Goal: Check status: Check status

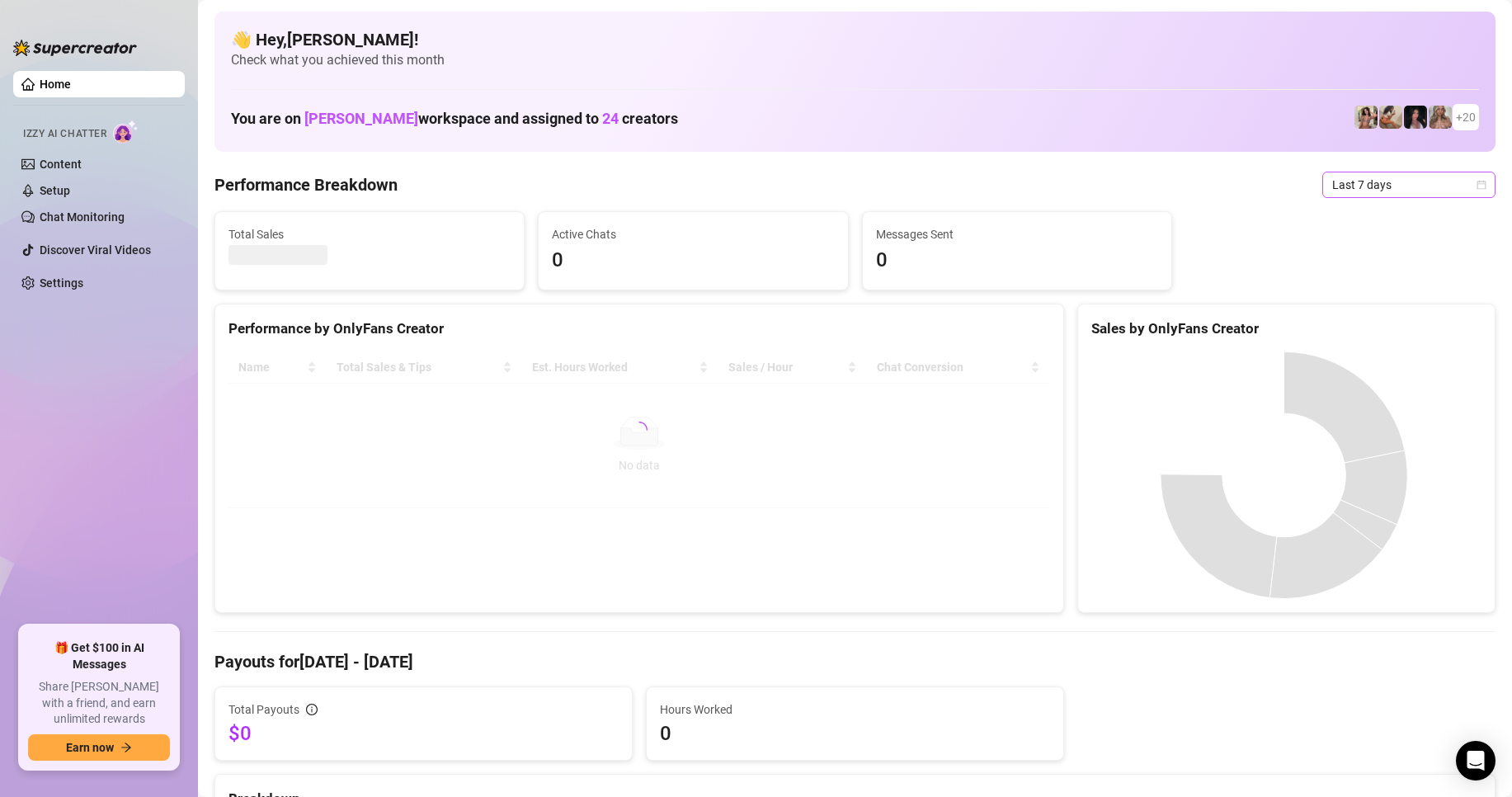
click at [1332, 189] on span "Last 7 days" at bounding box center [1409, 185] width 154 height 25
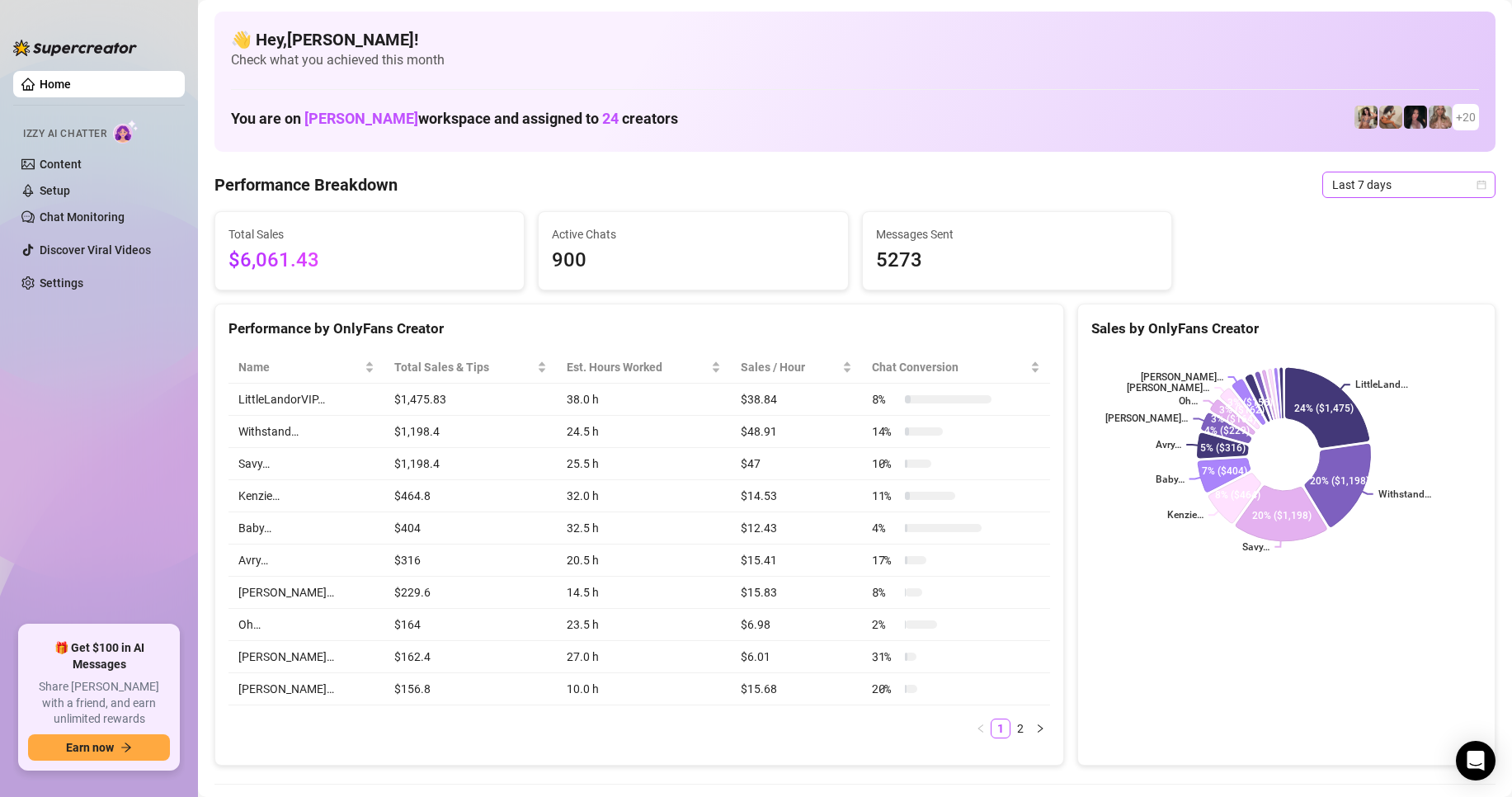
click at [1389, 183] on span "Last 7 days" at bounding box center [1409, 185] width 154 height 25
click at [1454, 184] on span "Last 7 days" at bounding box center [1409, 185] width 154 height 25
click at [1366, 323] on div "Custom date" at bounding box center [1394, 323] width 147 height 18
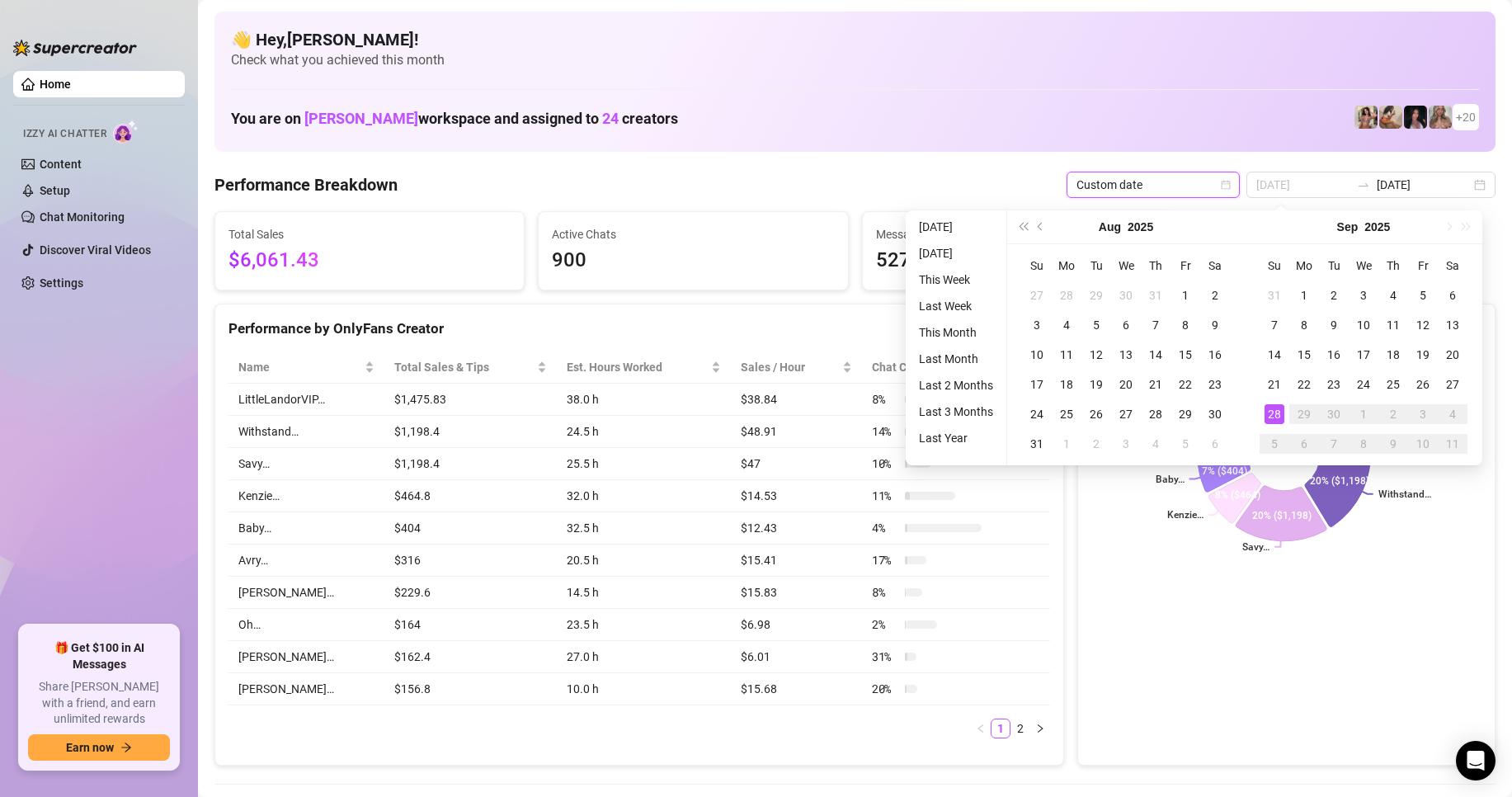
type input "2025-09-28"
click at [1272, 416] on div "28" at bounding box center [1275, 414] width 20 height 20
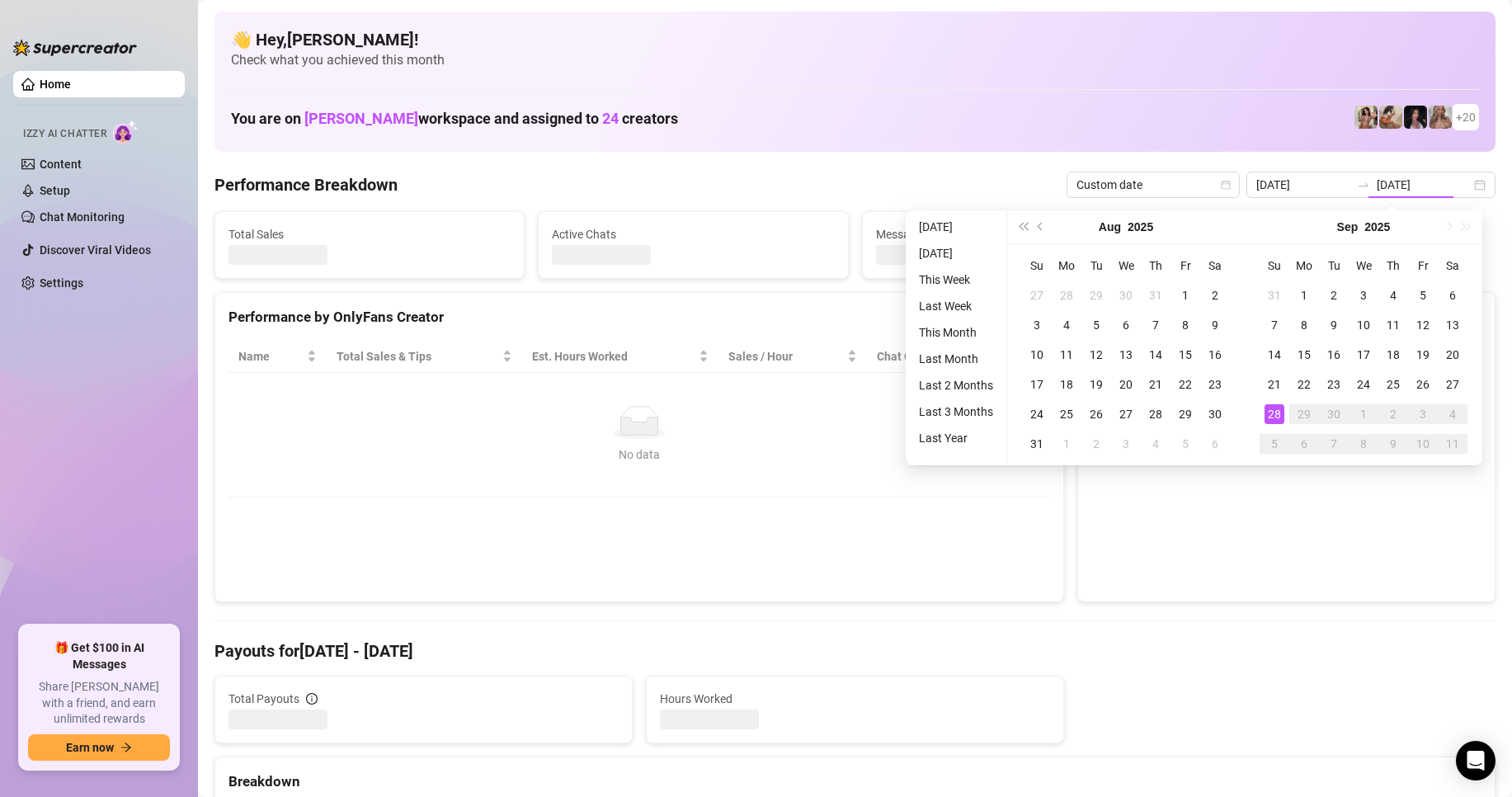
type input "2025-09-28"
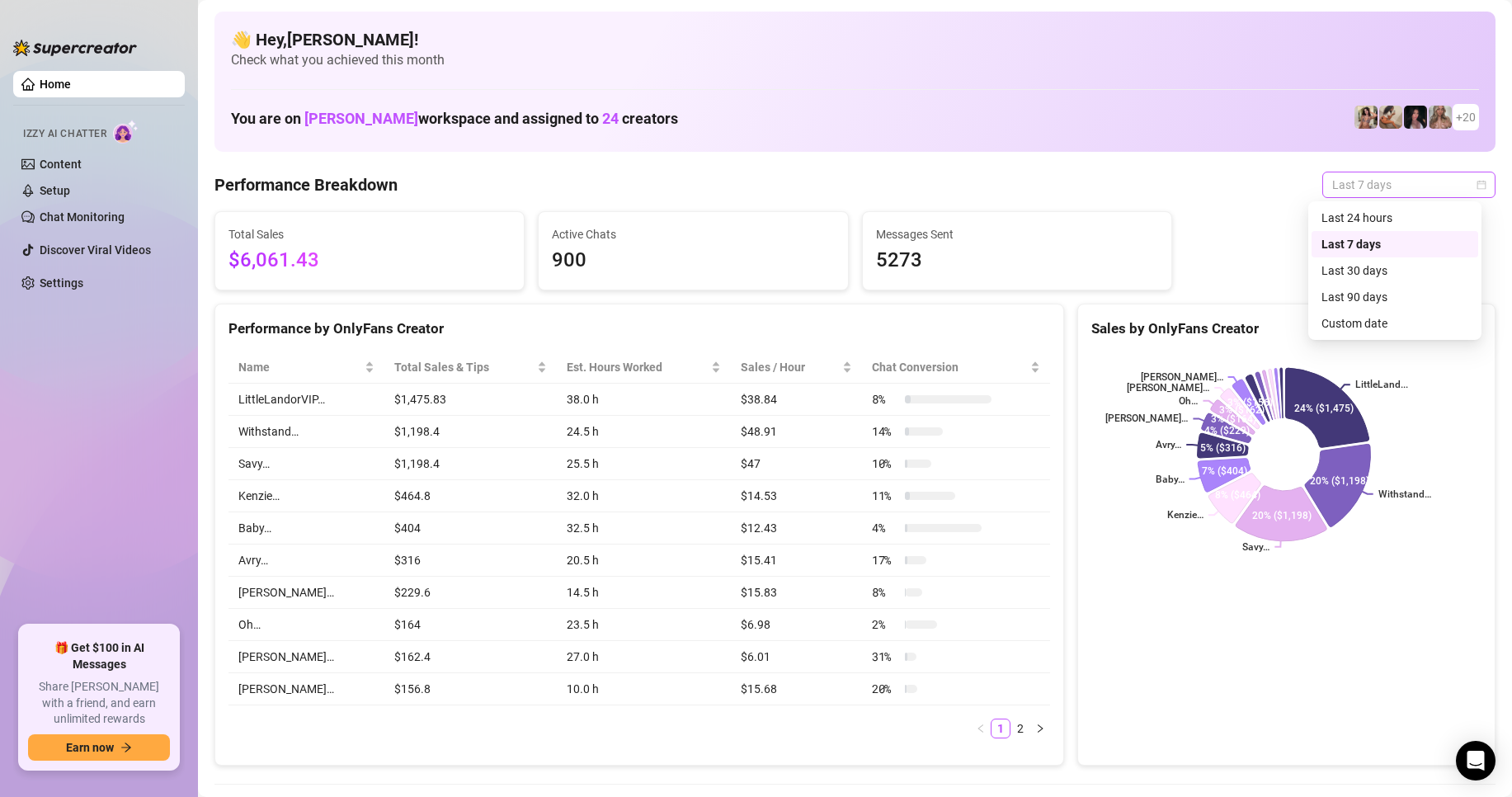
click at [1392, 188] on span "Last 7 days" at bounding box center [1409, 185] width 154 height 25
click at [1364, 323] on div "Custom date" at bounding box center [1394, 323] width 147 height 18
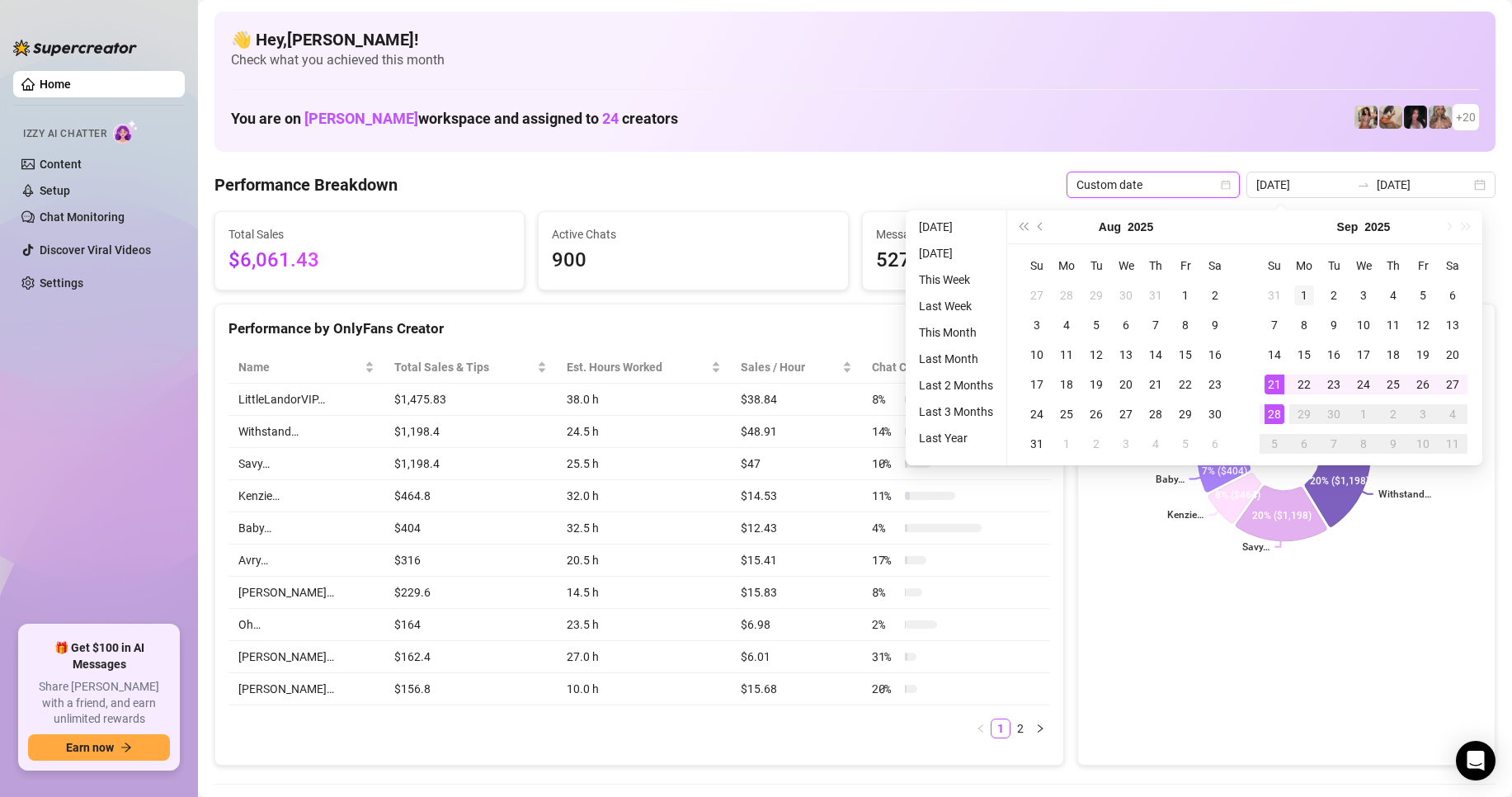
type input "2025-09-01"
click at [1299, 296] on div "1" at bounding box center [1304, 295] width 20 height 20
type input "[DATE]"
click at [1282, 414] on div "28" at bounding box center [1275, 414] width 20 height 20
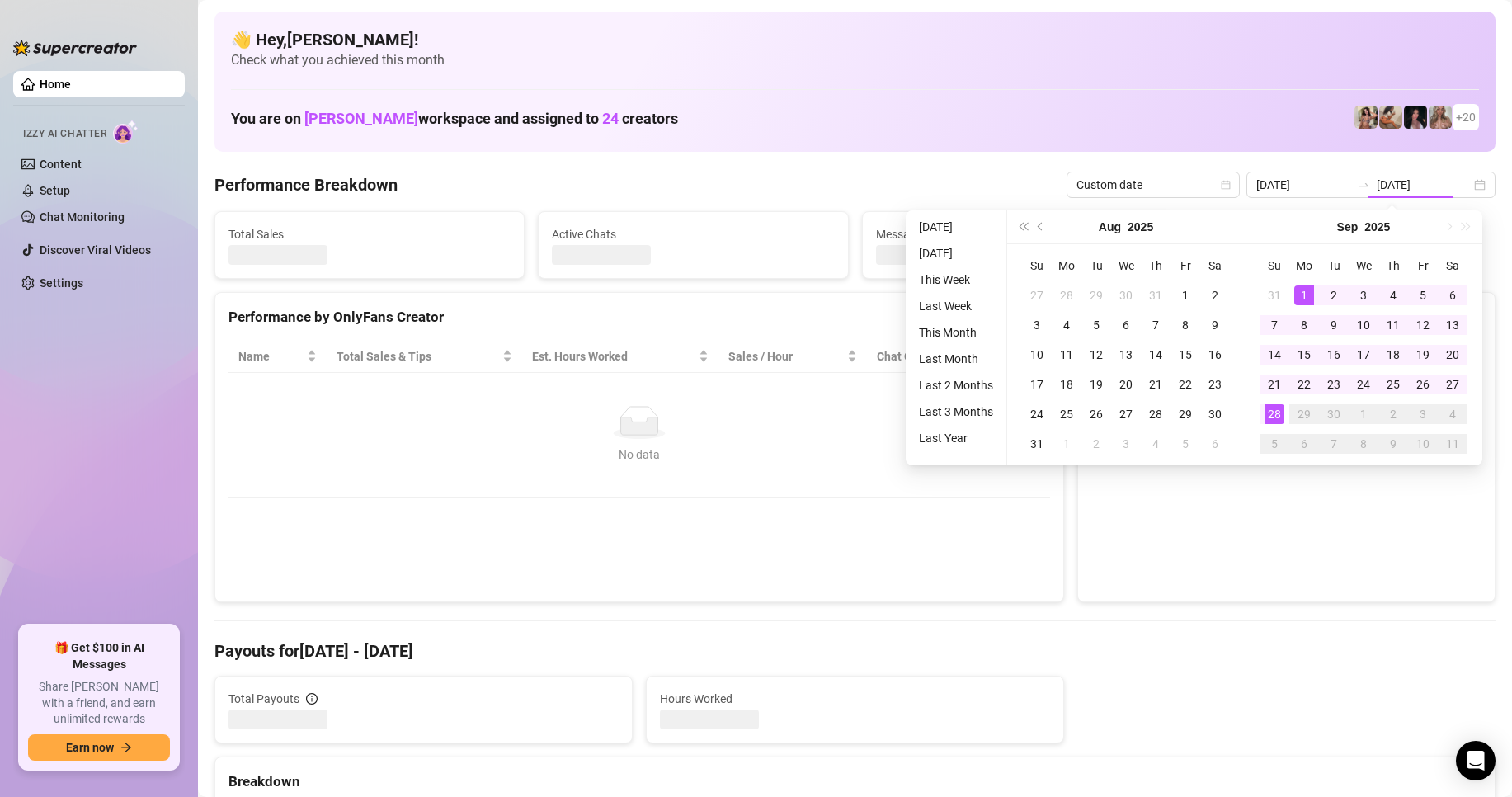
type input "2025-09-01"
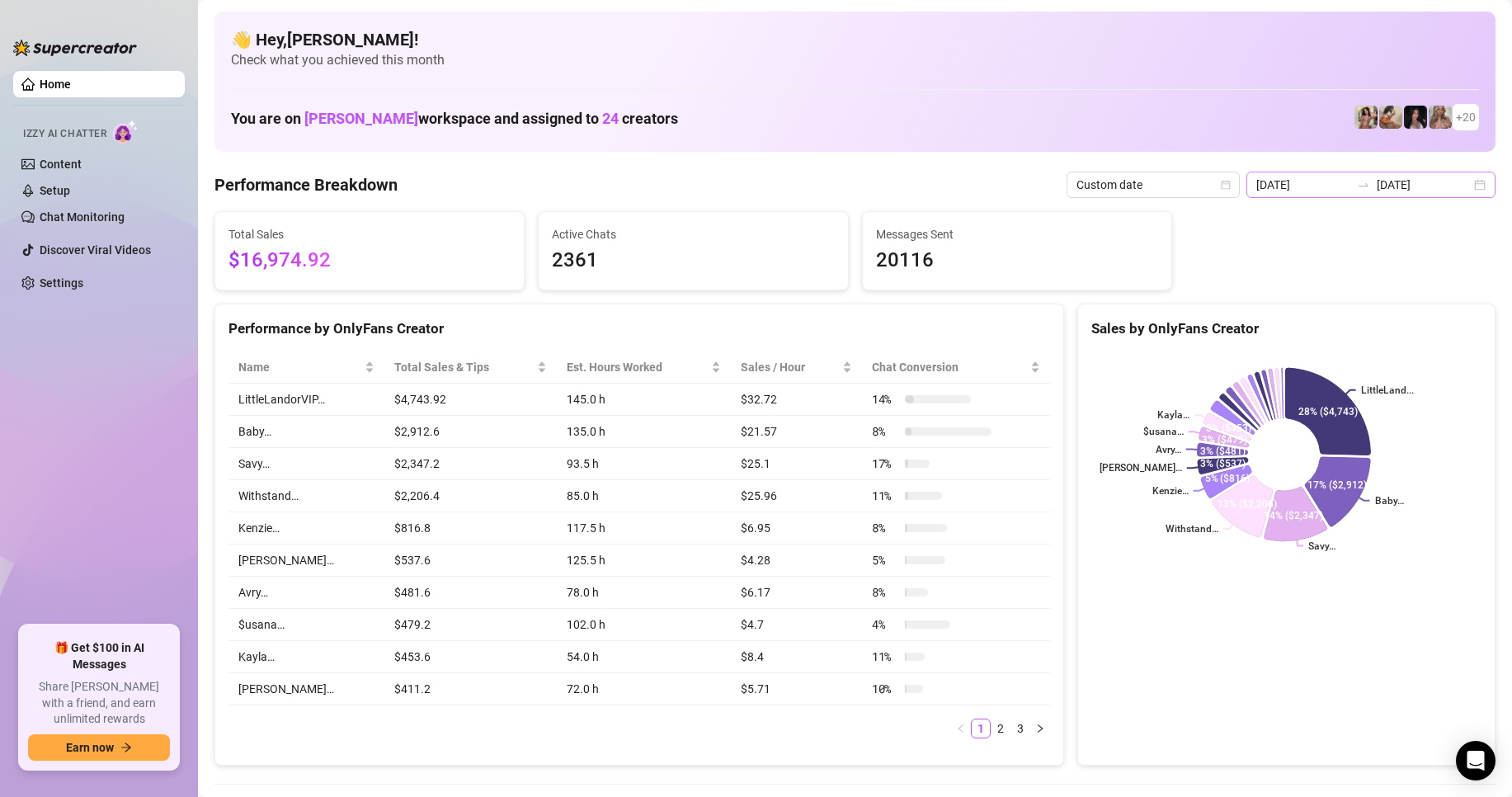
click at [1371, 189] on div at bounding box center [1363, 184] width 26 height 13
